Goal: Transaction & Acquisition: Purchase product/service

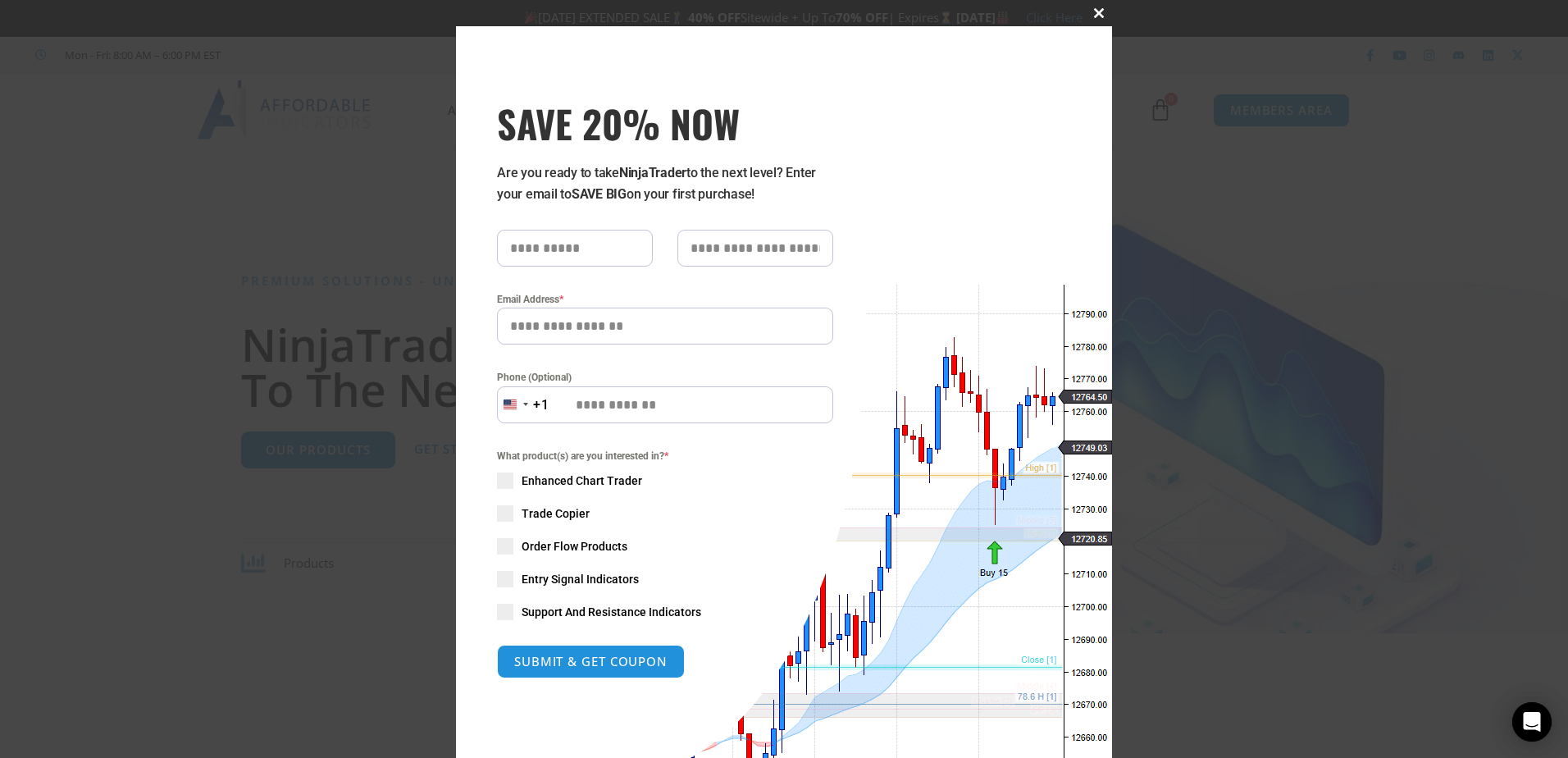
click at [1099, 17] on span at bounding box center [1099, 13] width 27 height 10
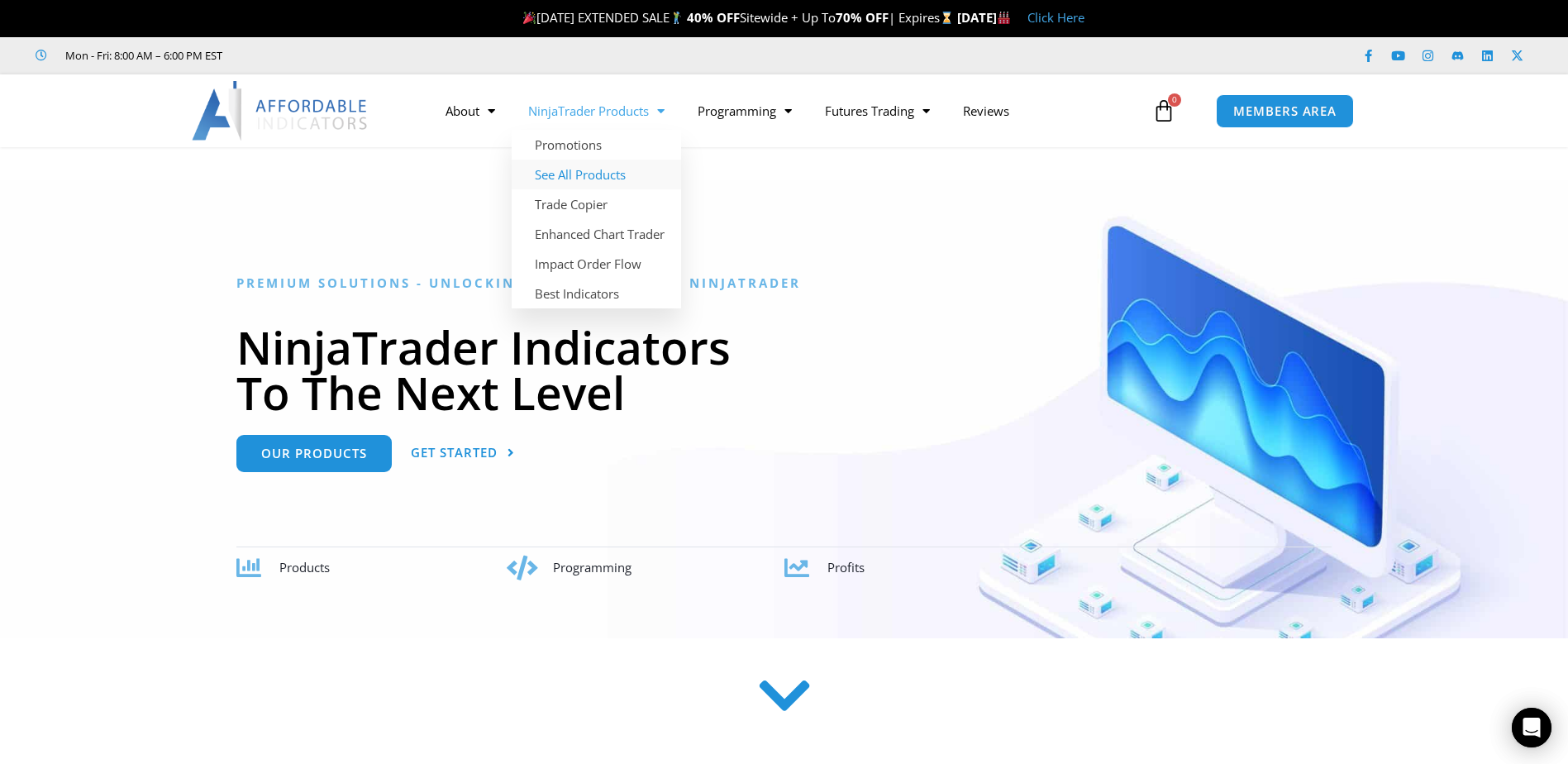
click at [615, 171] on link "See All Products" at bounding box center [597, 174] width 170 height 30
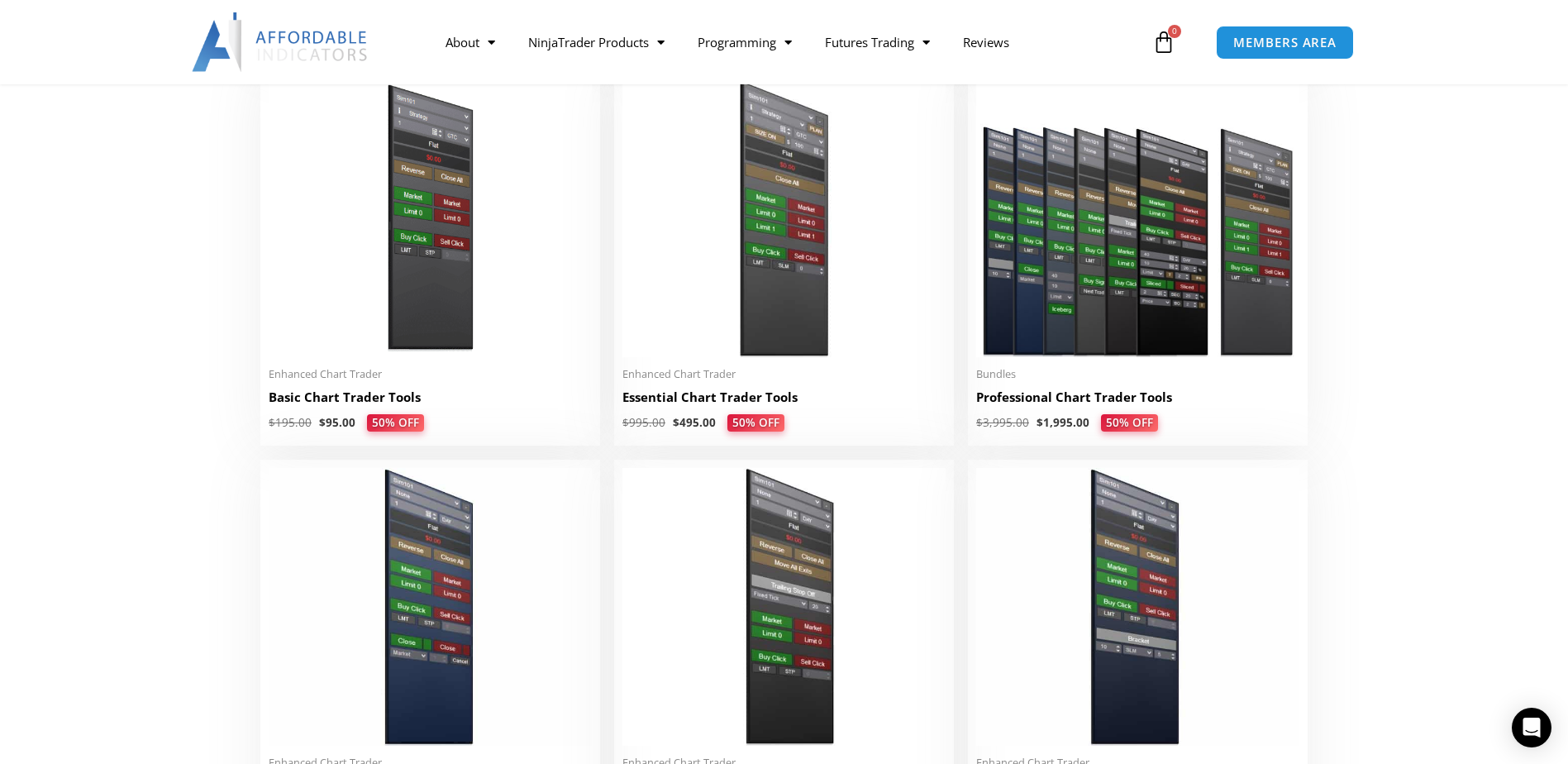
scroll to position [992, 0]
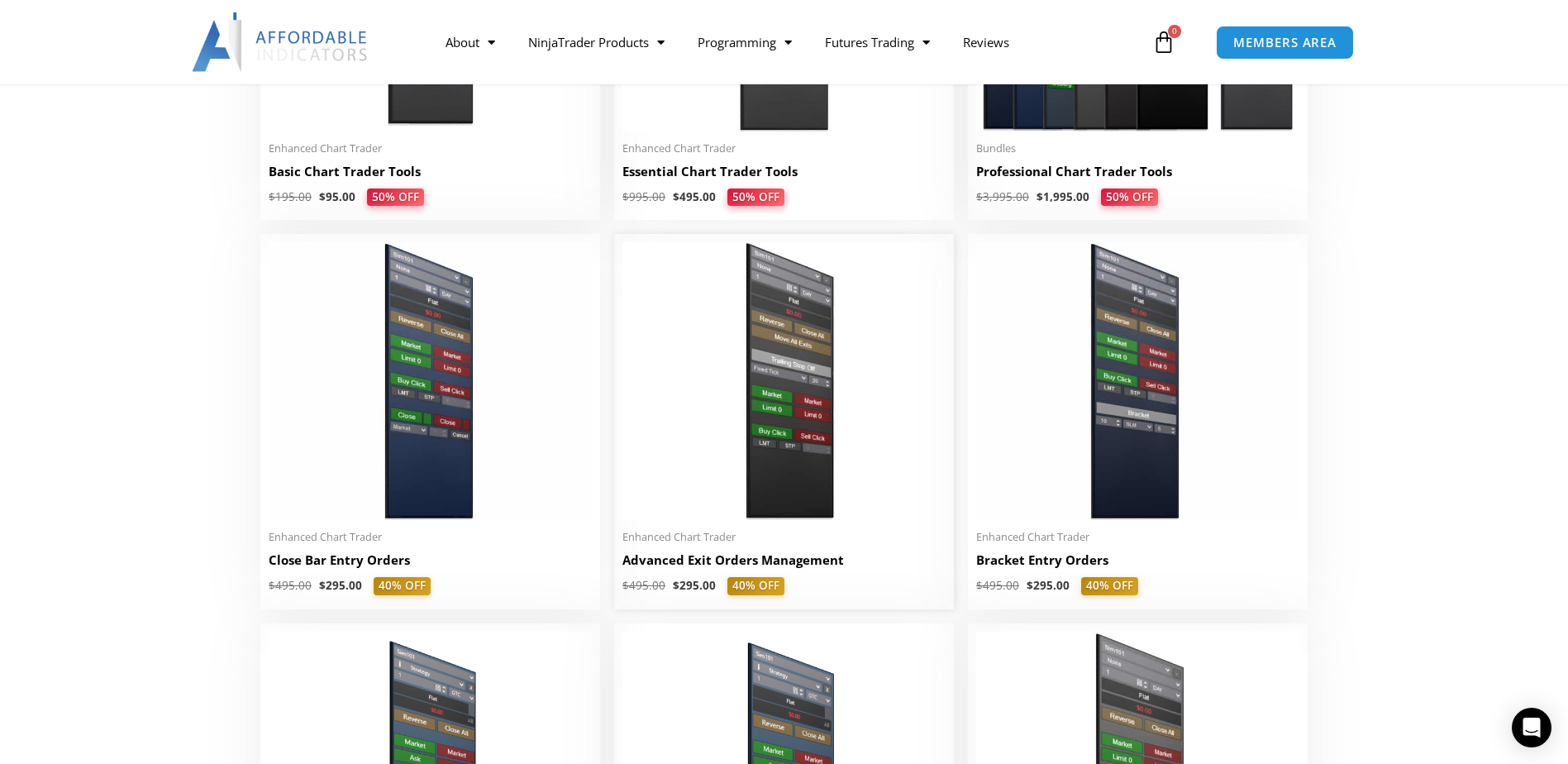
click at [735, 380] on img at bounding box center [784, 382] width 323 height 278
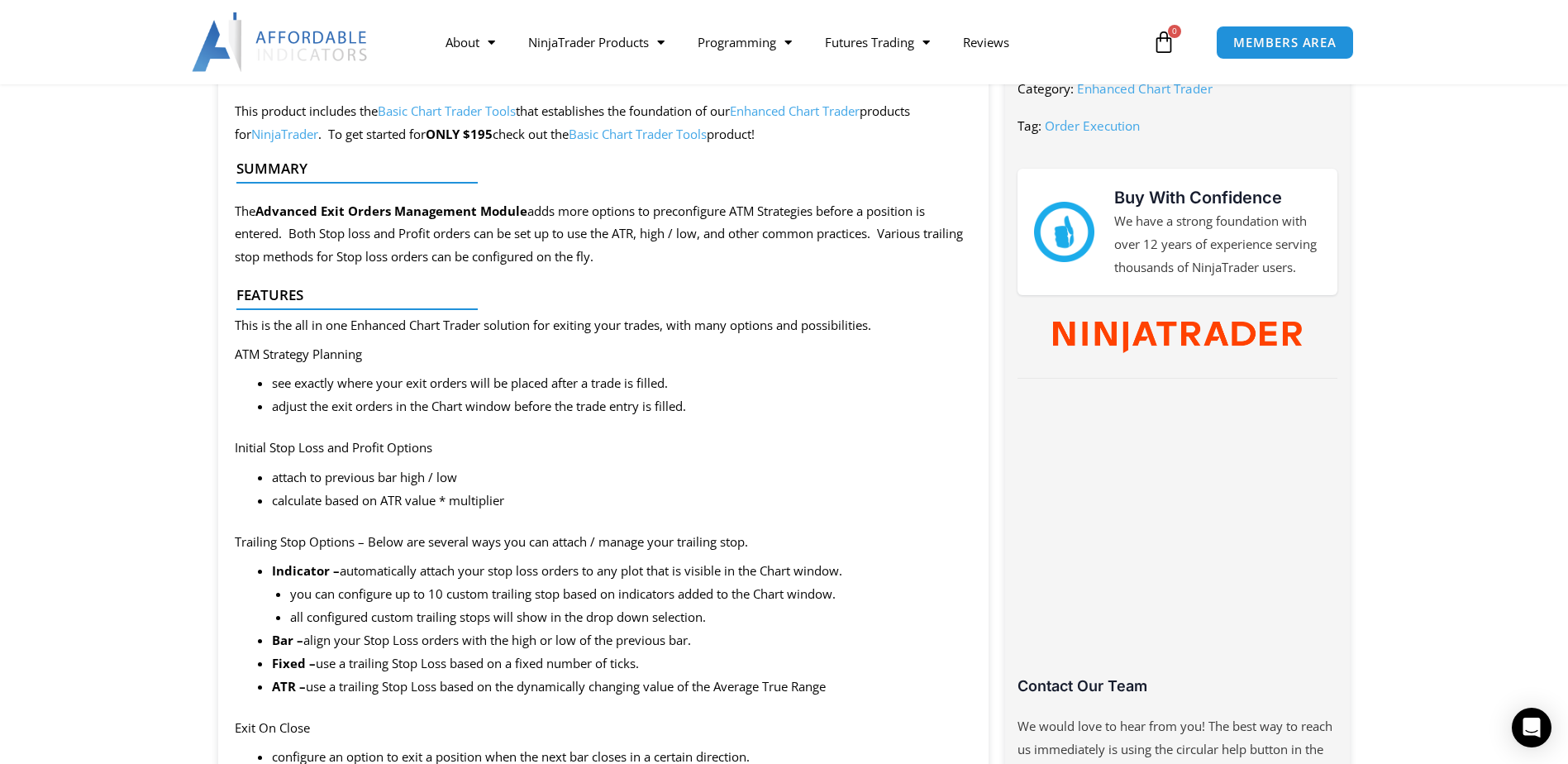
scroll to position [744, 0]
